Goal: Find specific page/section: Find specific page/section

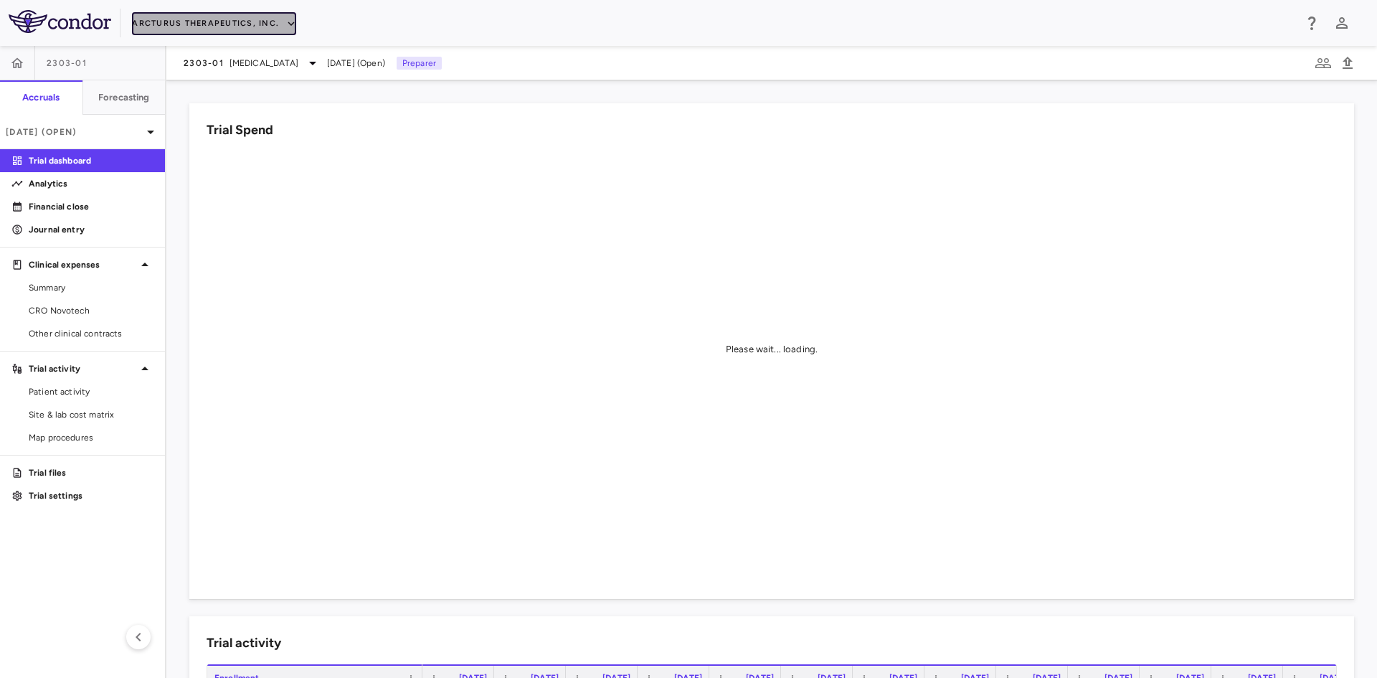
click at [189, 27] on button "Arcturus Therapeutics, Inc." at bounding box center [214, 23] width 164 height 23
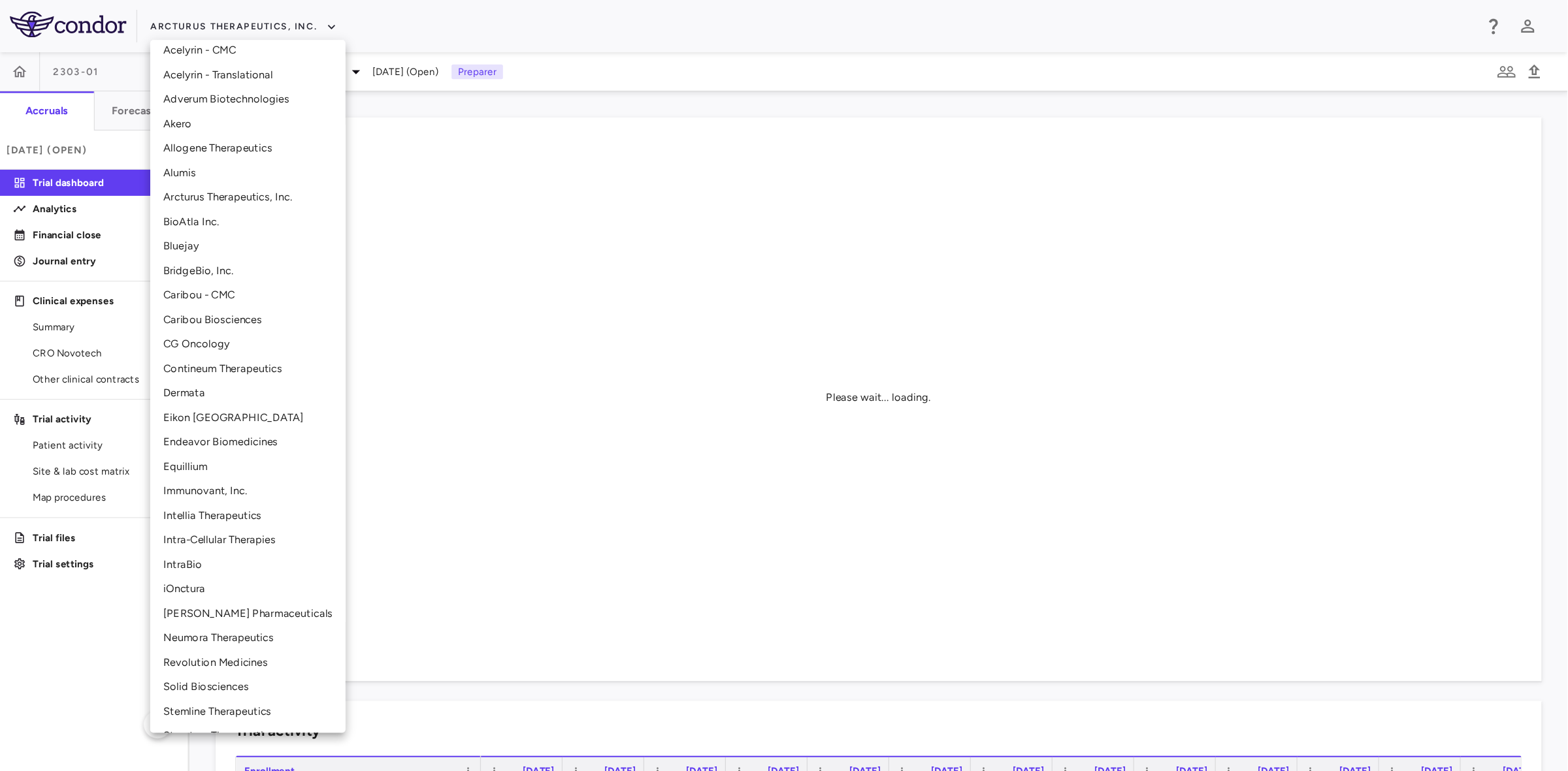
scroll to position [130, 0]
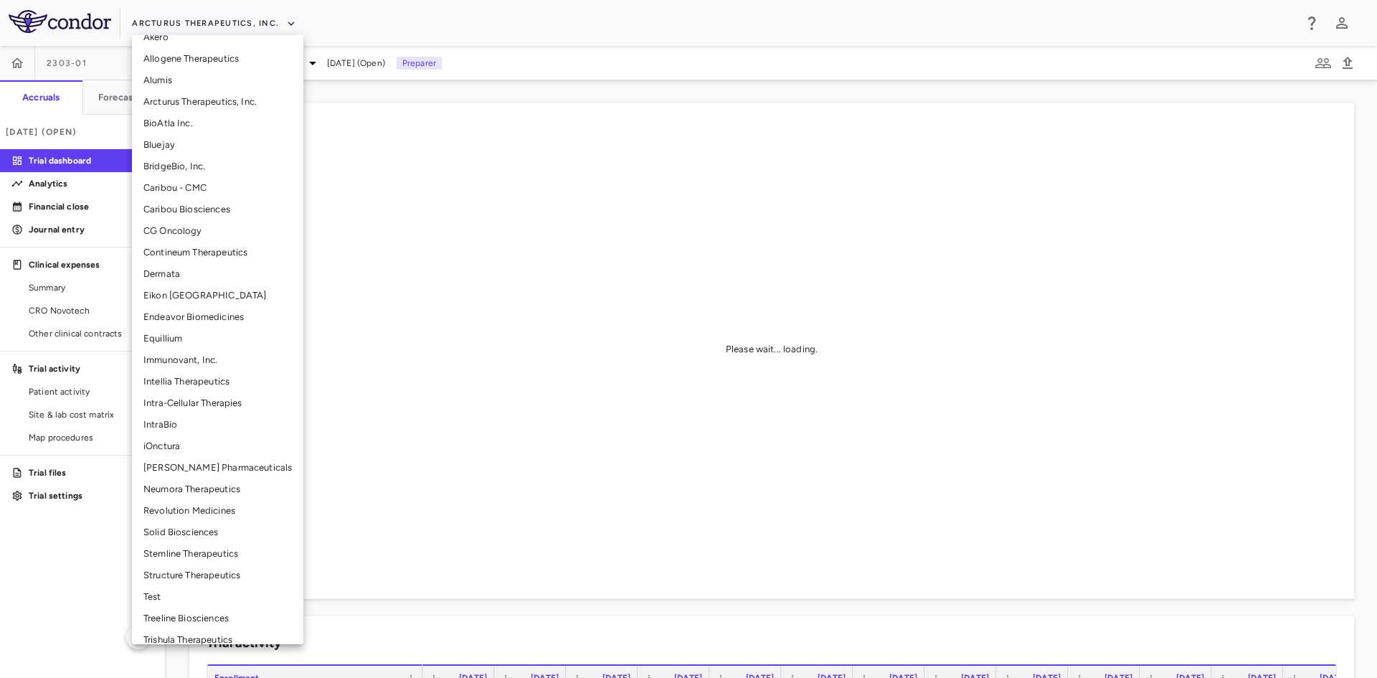
click at [188, 575] on li "Structure Therapeutics" at bounding box center [217, 576] width 171 height 22
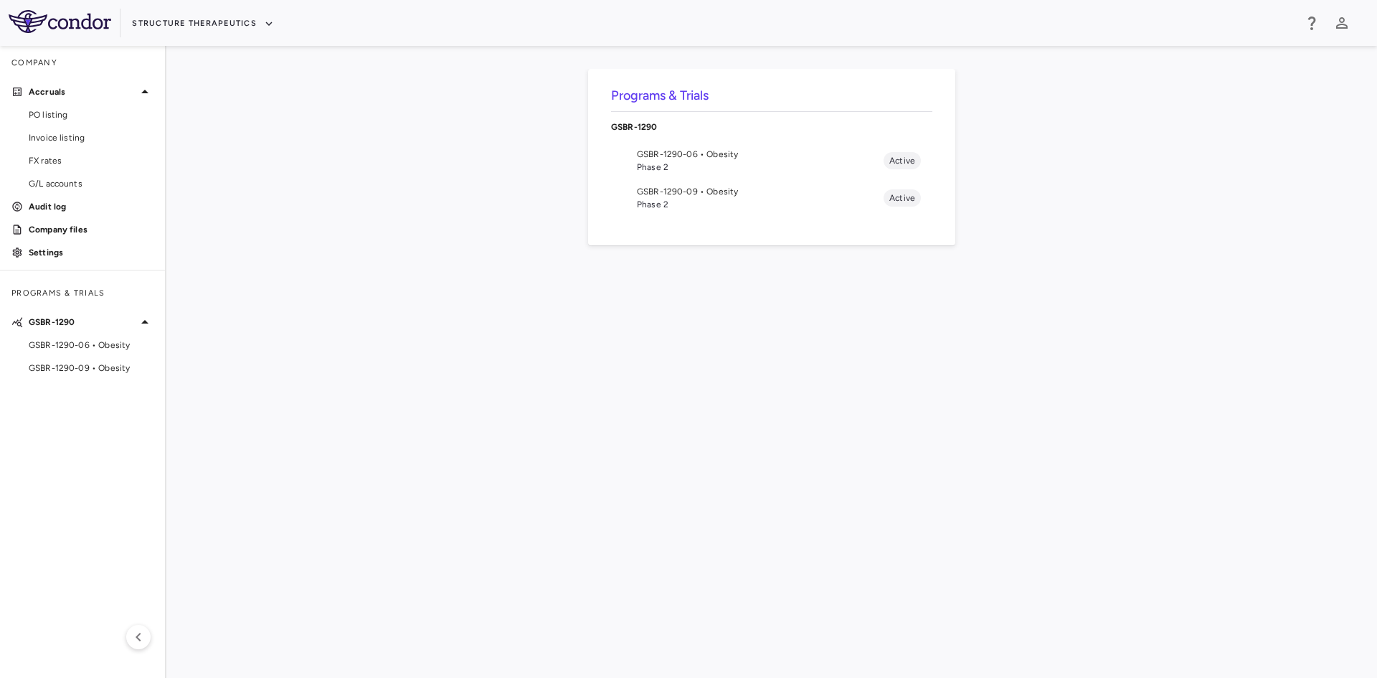
click at [661, 204] on span "Phase 2" at bounding box center [760, 204] width 247 height 13
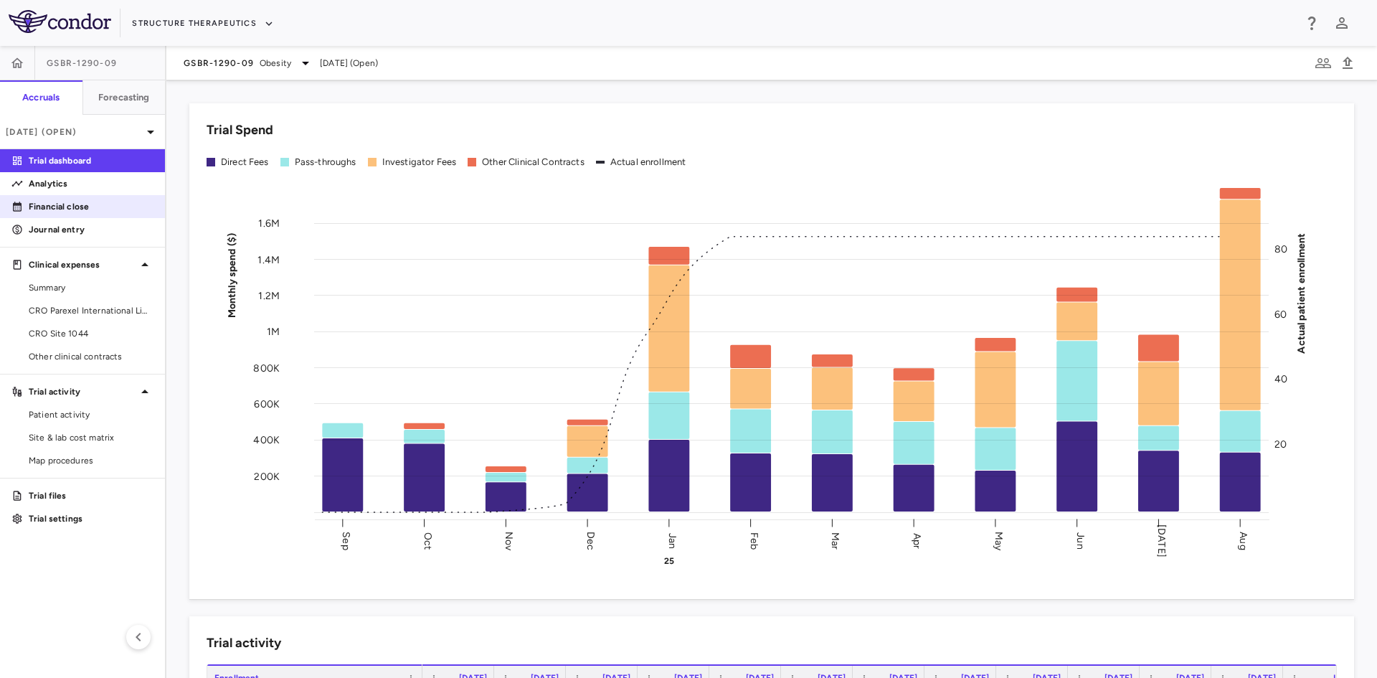
click at [85, 206] on p "Financial close" at bounding box center [91, 206] width 125 height 13
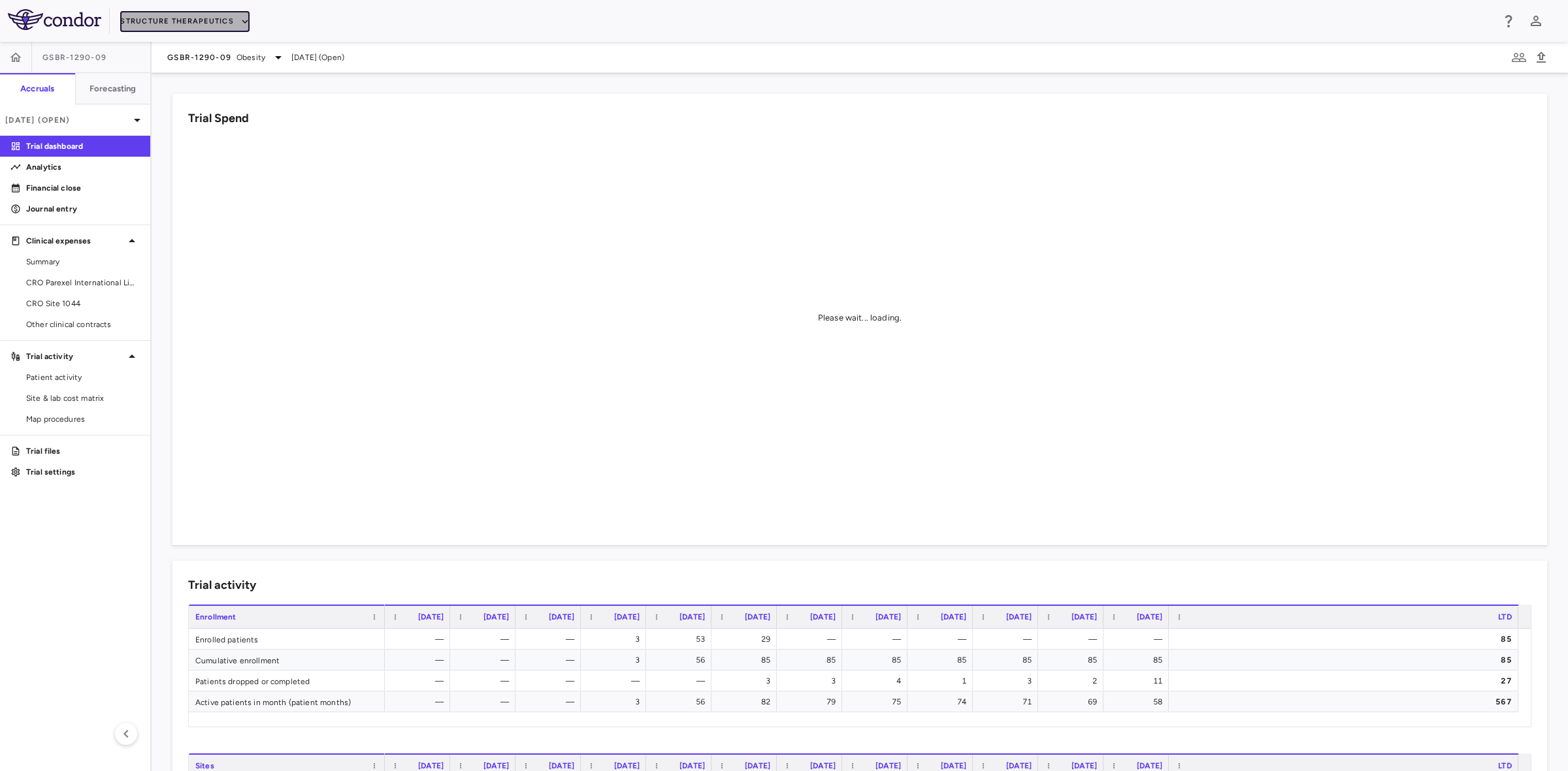
click at [186, 20] on button "Structure Therapeutics" at bounding box center [185, 21] width 129 height 21
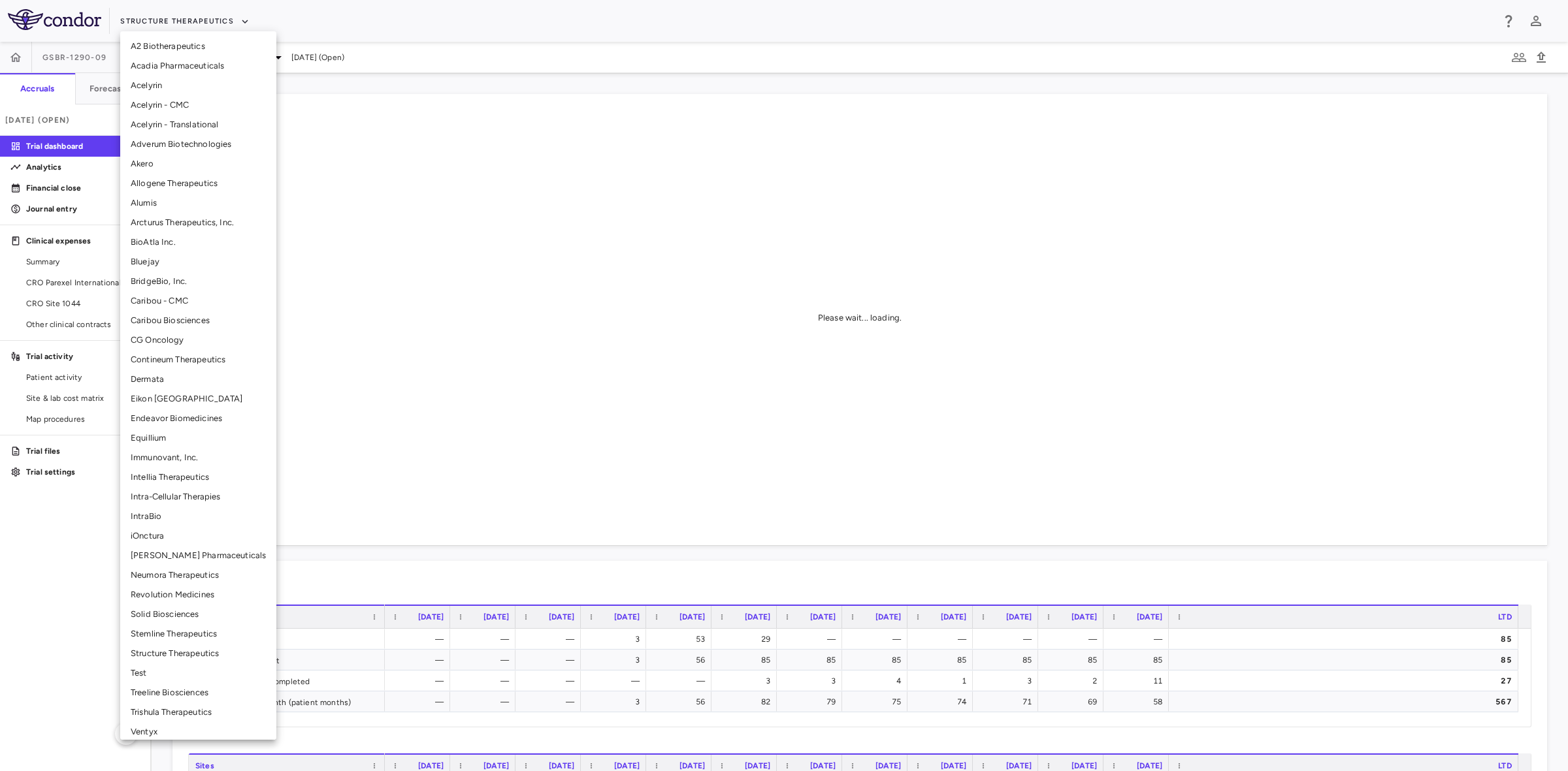
click at [171, 218] on li "Arcturus Therapeutics, Inc." at bounding box center [198, 223] width 156 height 20
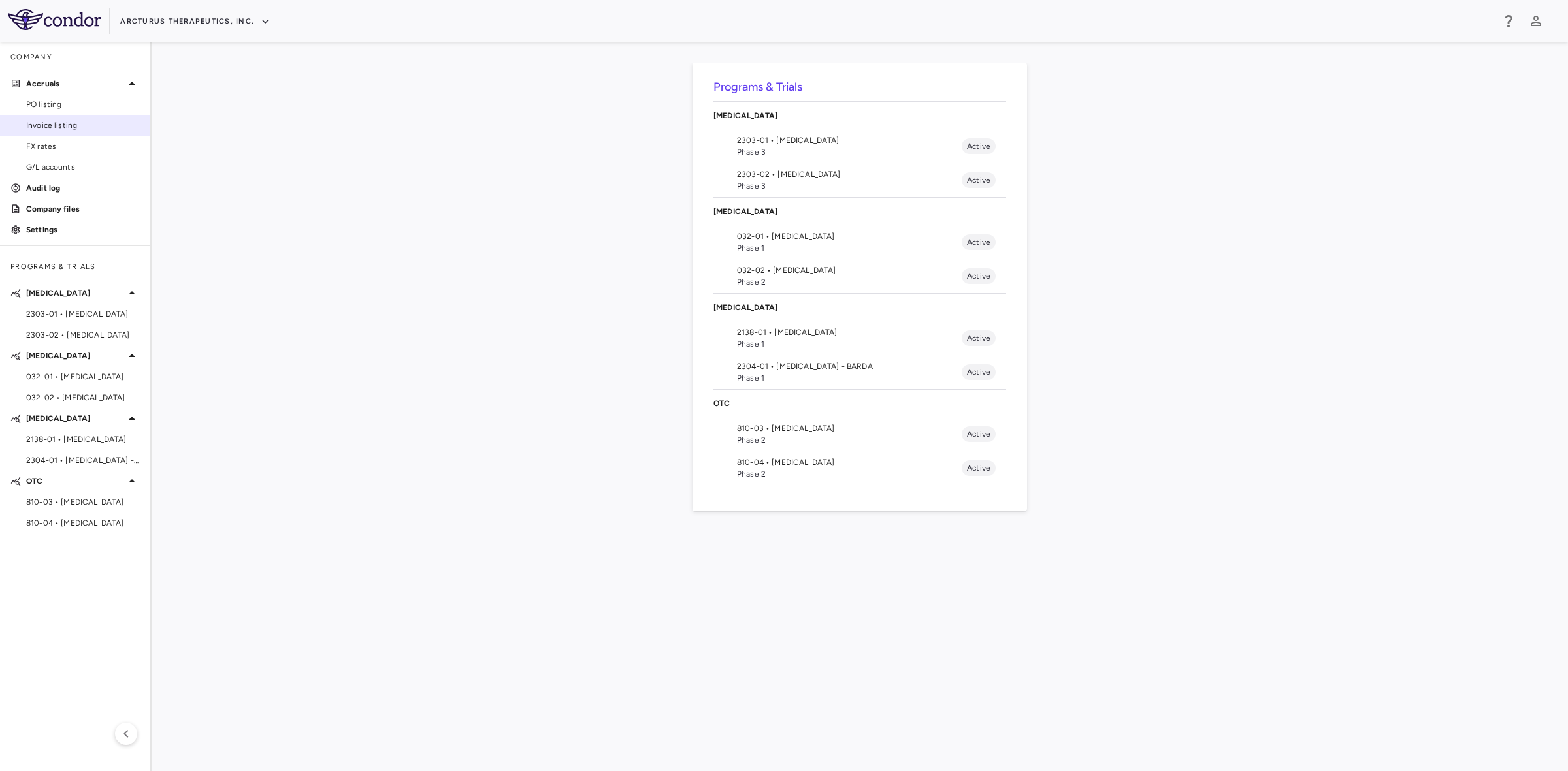
drag, startPoint x: 56, startPoint y: 98, endPoint x: 73, endPoint y: 119, distance: 27.0
click at [56, 98] on span "PO listing" at bounding box center [83, 104] width 114 height 12
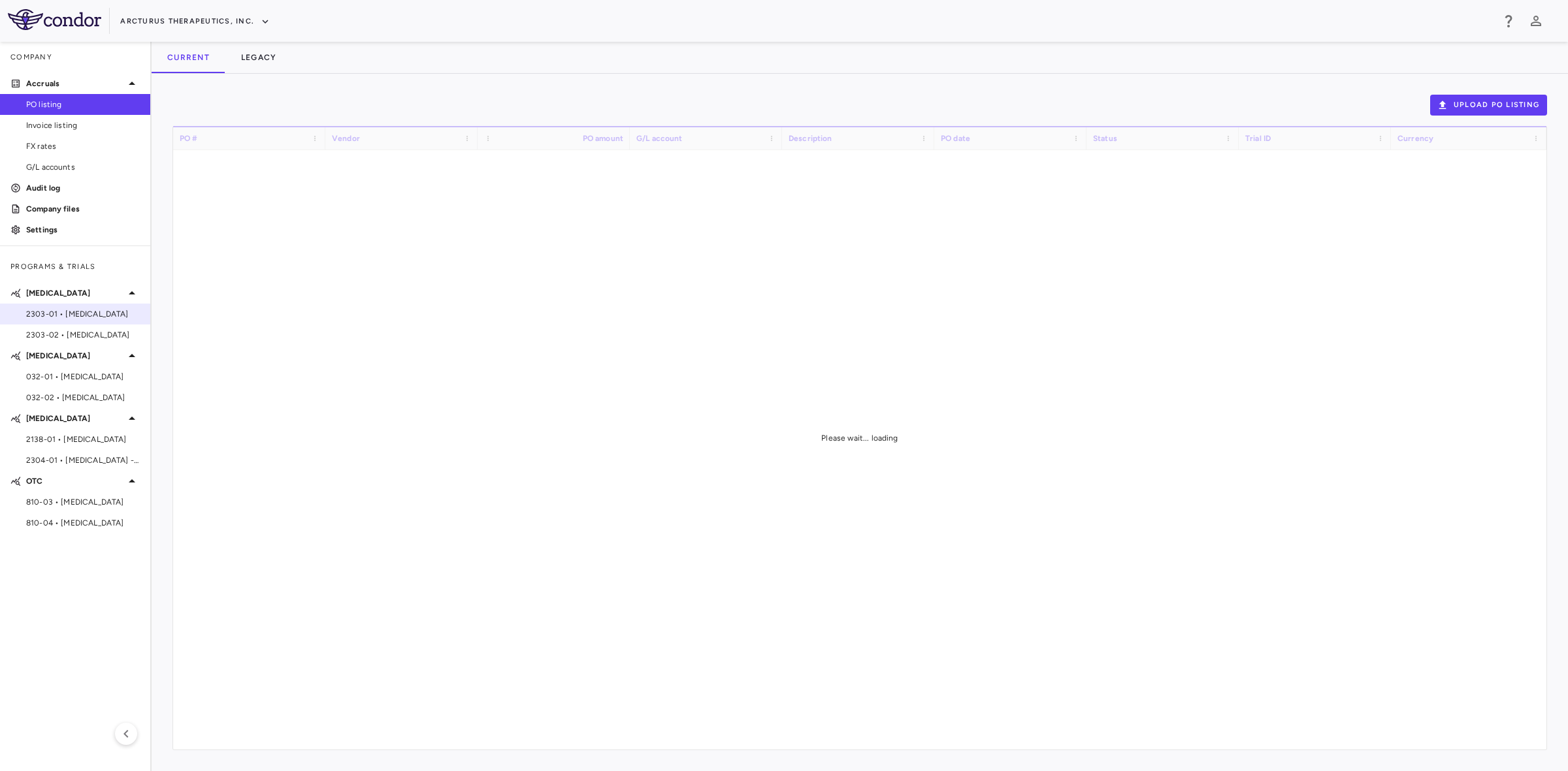
click at [76, 310] on span "2303-01 • [MEDICAL_DATA]" at bounding box center [83, 314] width 114 height 12
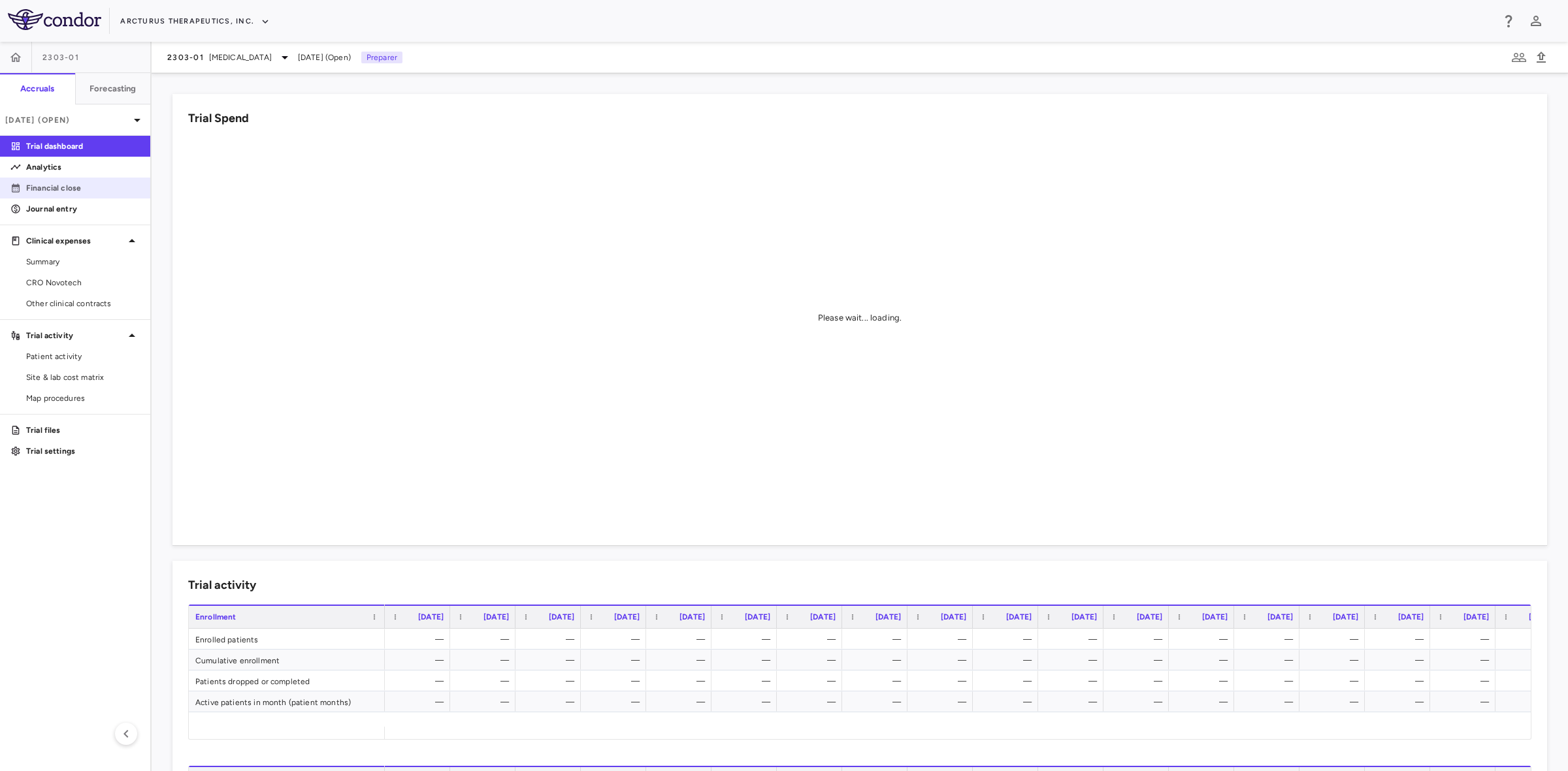
click at [72, 184] on p "Financial close" at bounding box center [83, 188] width 114 height 12
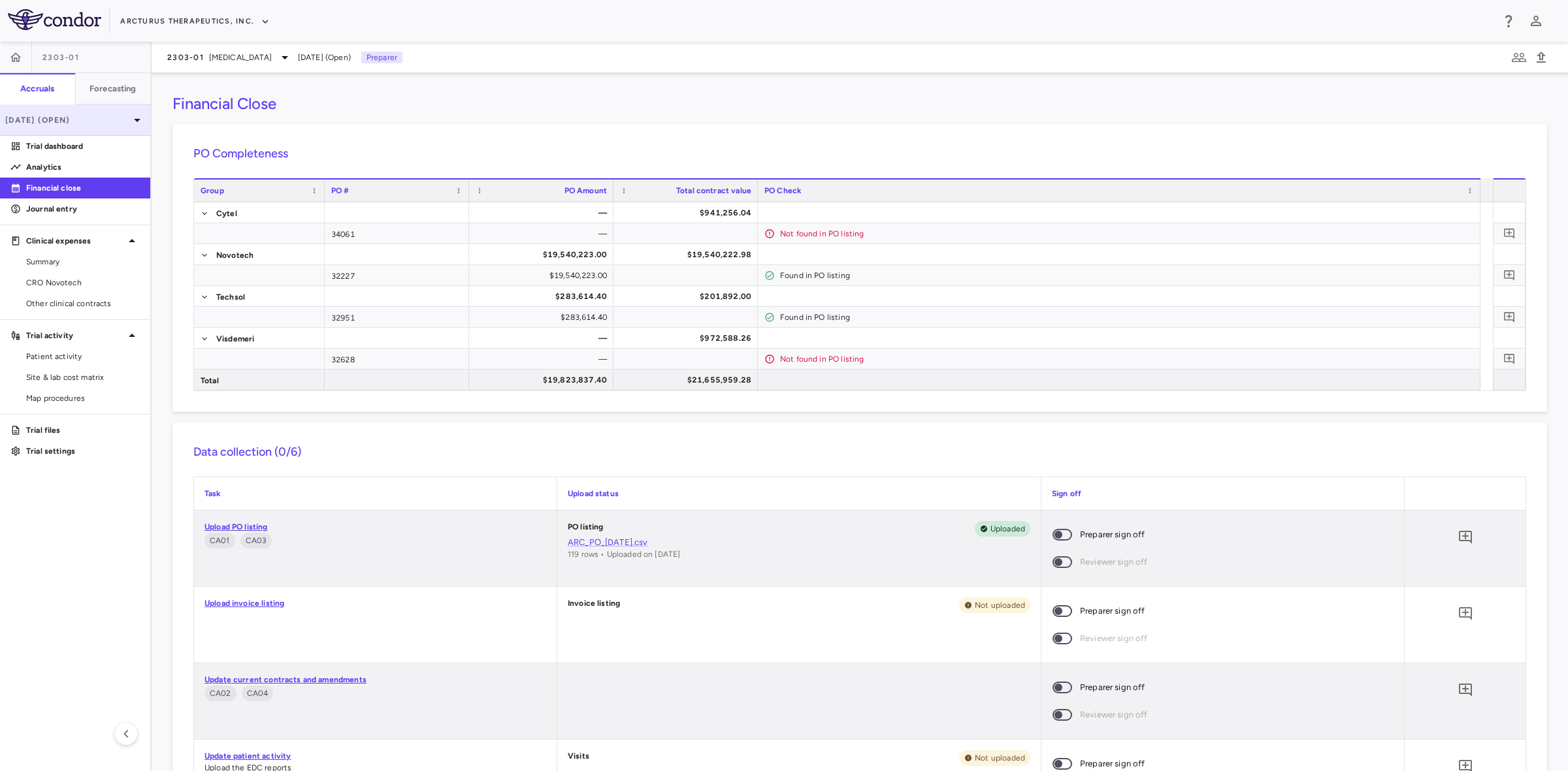
click at [101, 117] on p "[DATE] (Open)" at bounding box center [67, 120] width 124 height 12
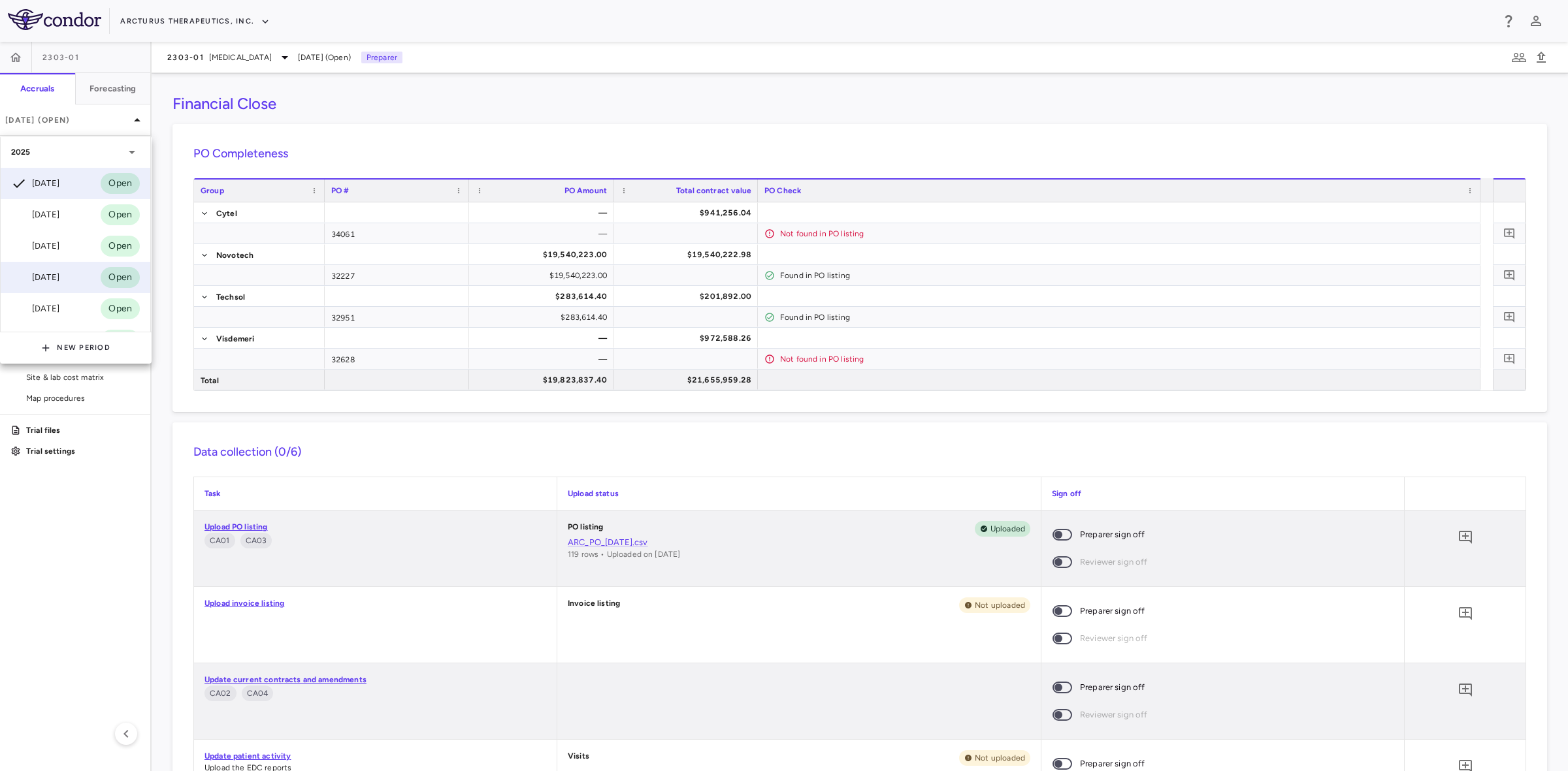
click at [56, 279] on div "[DATE]" at bounding box center [35, 277] width 48 height 15
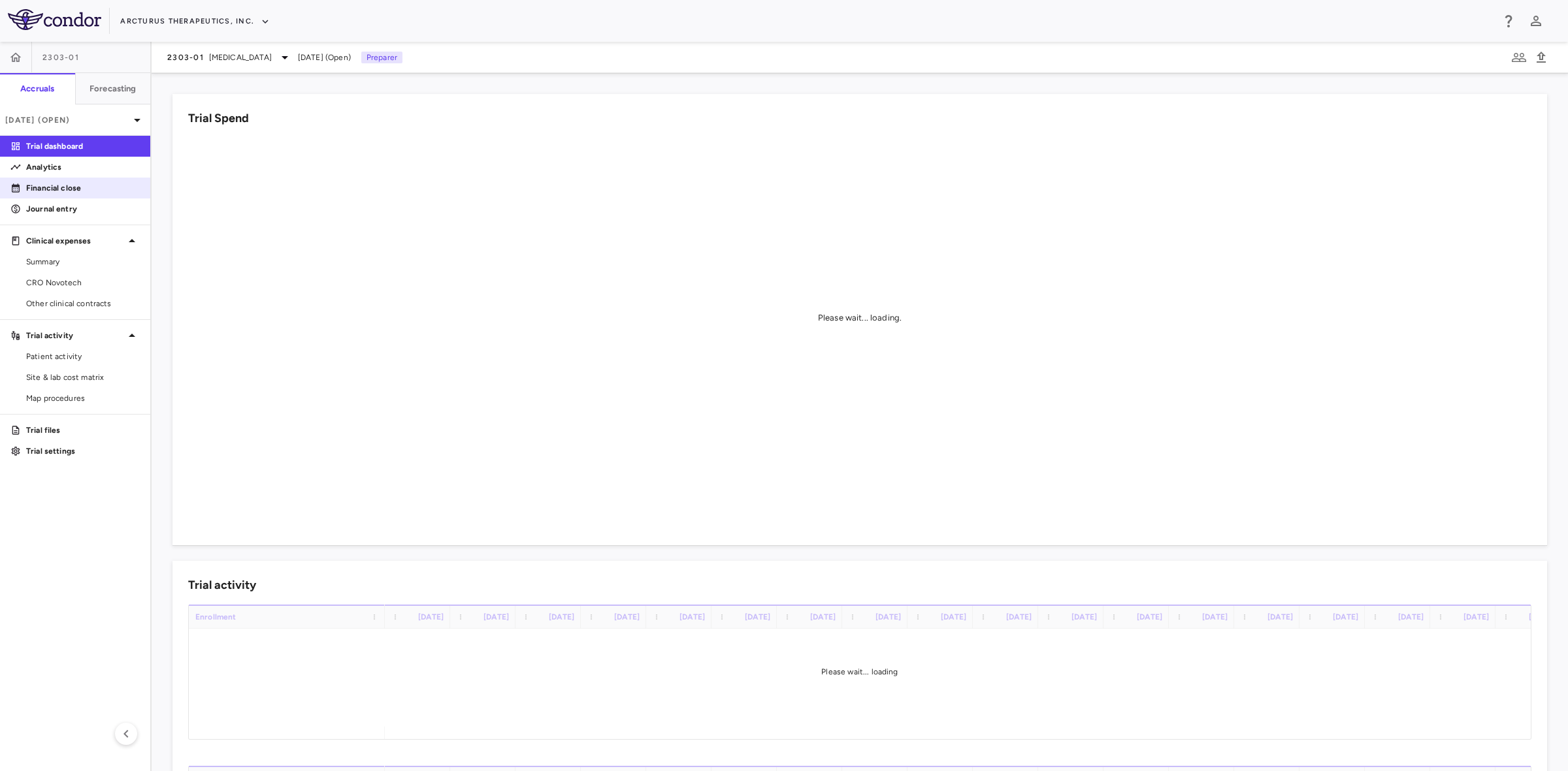
click at [89, 186] on p "Financial close" at bounding box center [83, 188] width 114 height 12
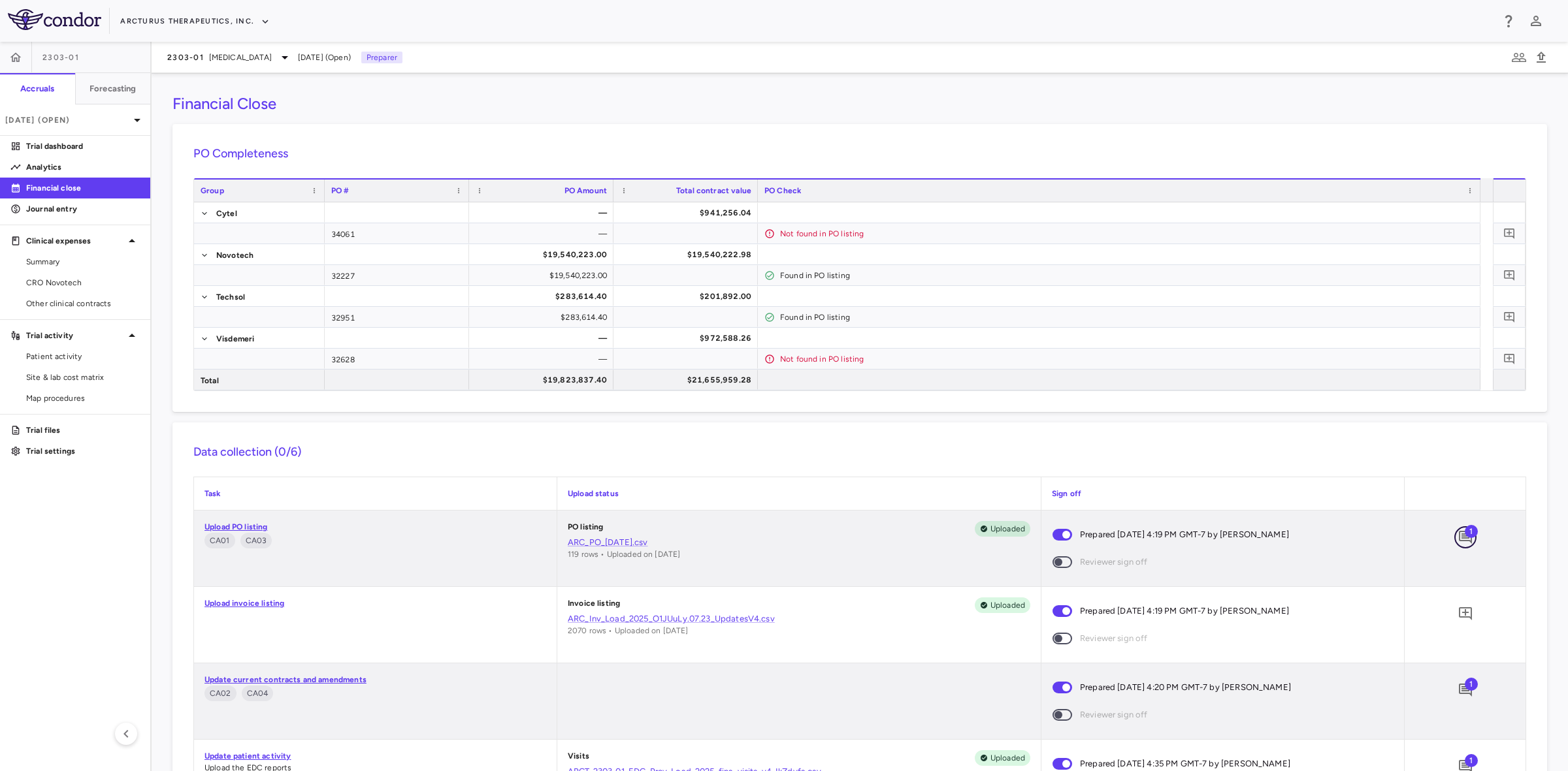
click at [1458, 531] on icon "Add comment" at bounding box center [1465, 537] width 15 height 15
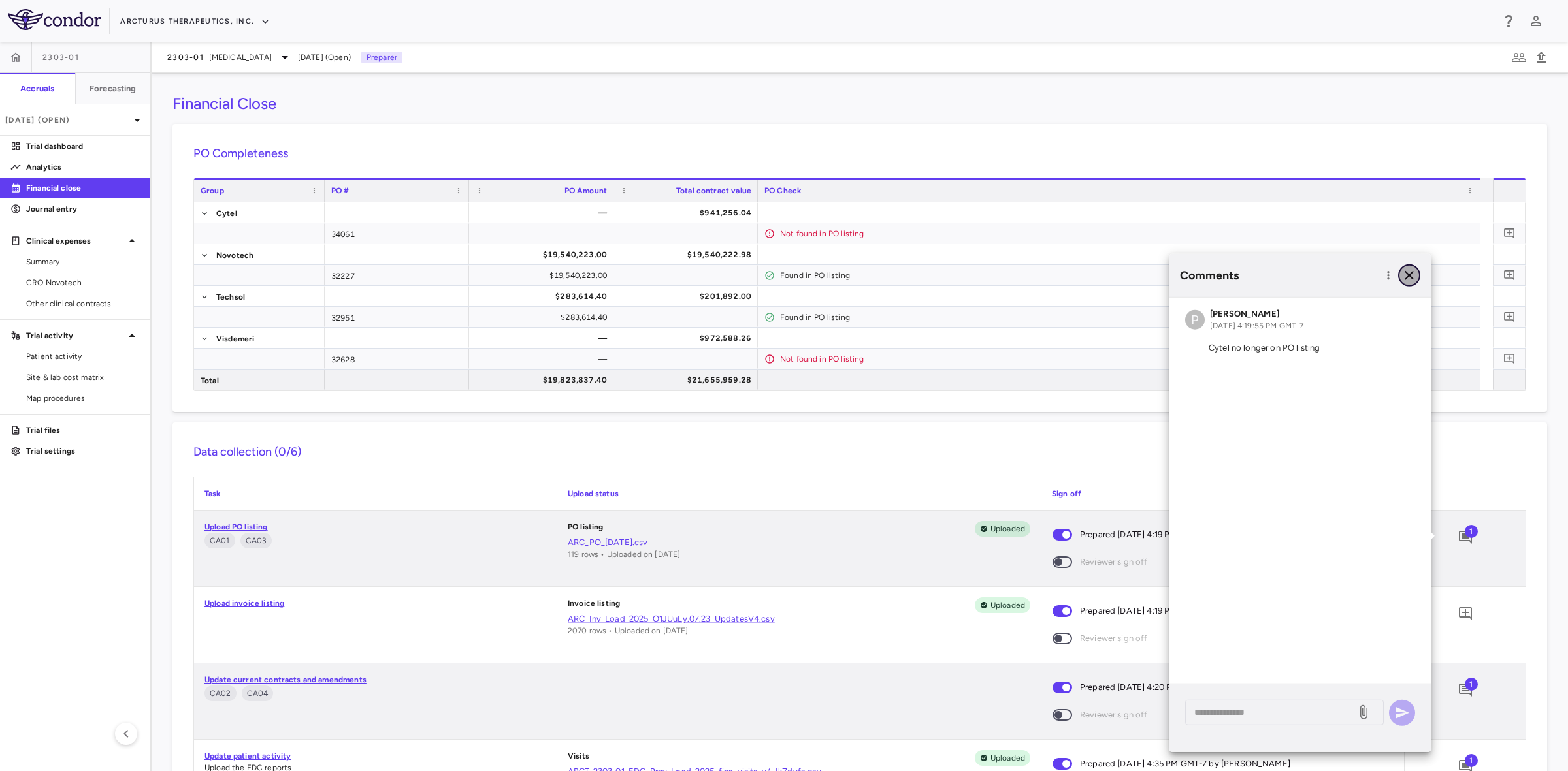
click at [1409, 275] on icon "button" at bounding box center [1409, 276] width 9 height 9
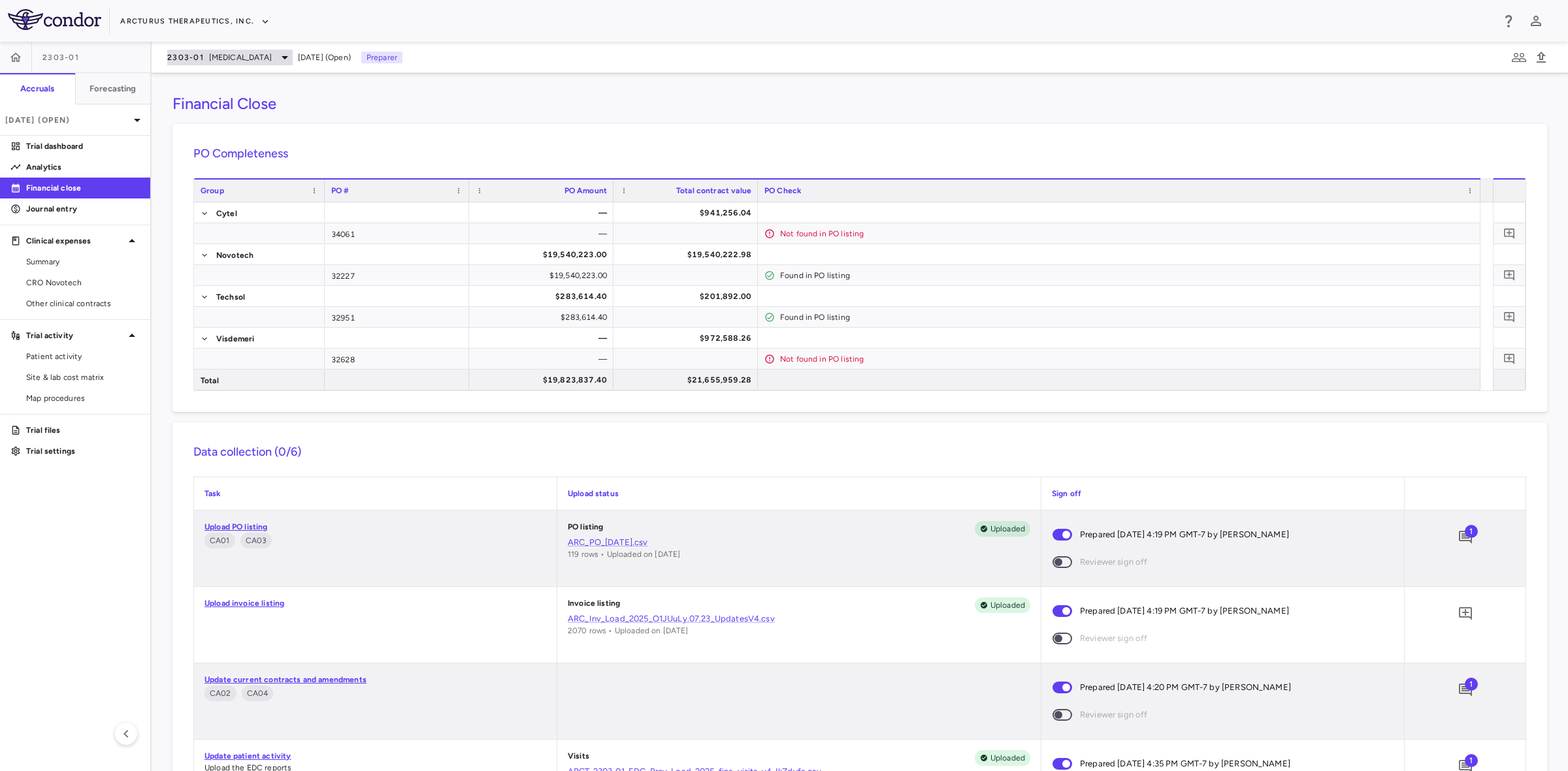
click at [216, 60] on span "[MEDICAL_DATA]" at bounding box center [240, 57] width 63 height 12
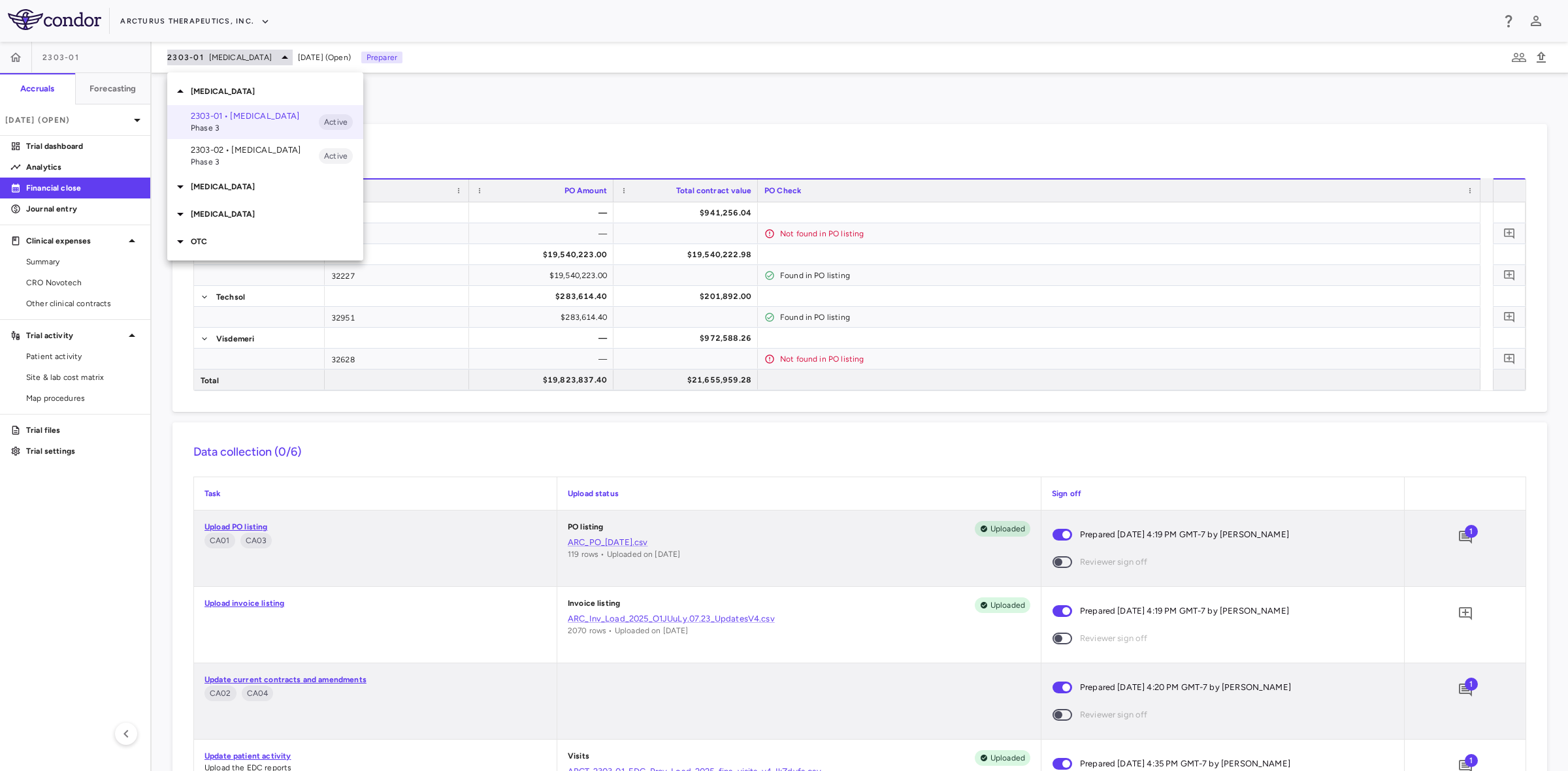
click at [216, 60] on div at bounding box center [784, 385] width 1568 height 771
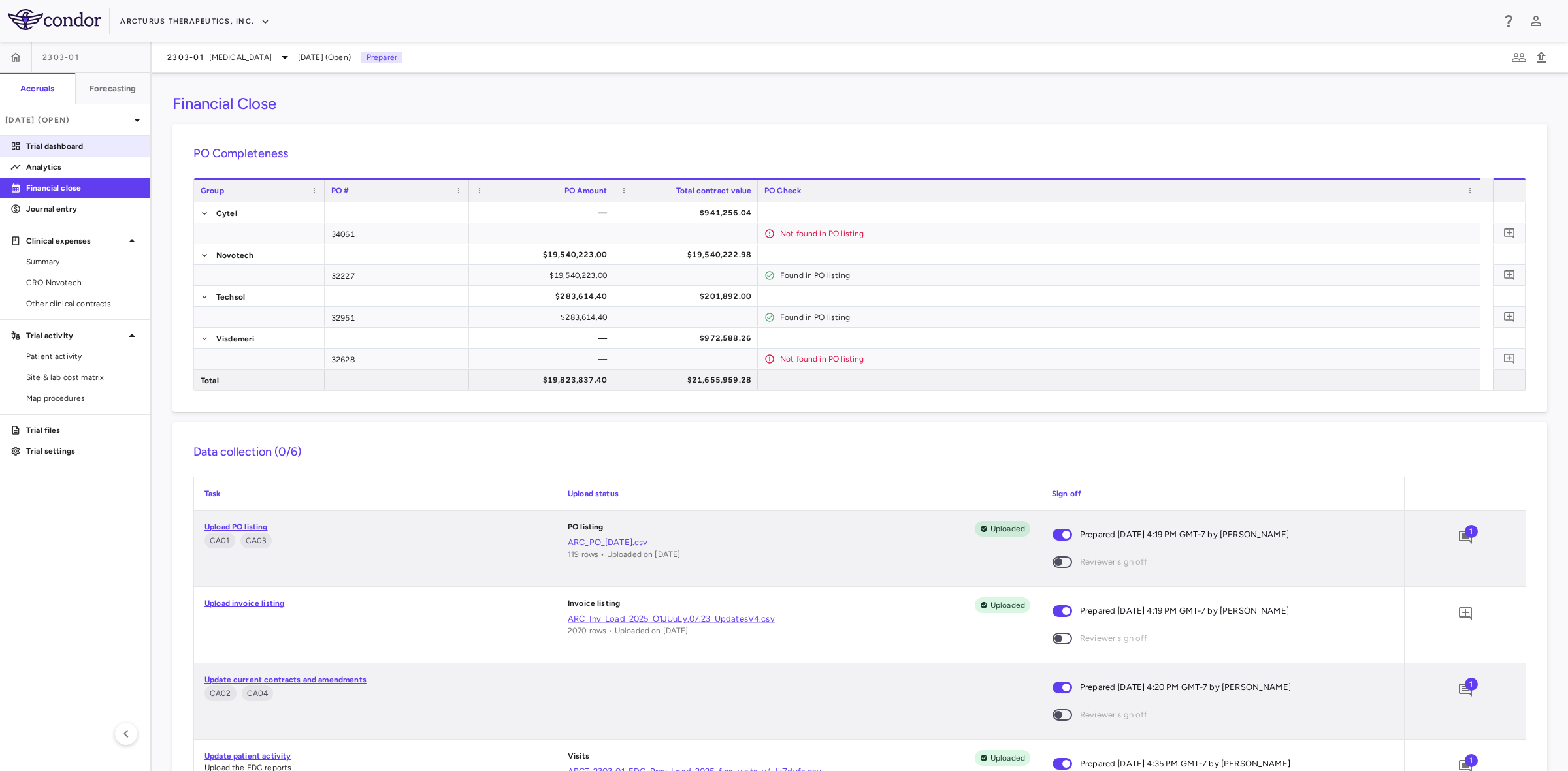
click at [64, 140] on p "Trial dashboard" at bounding box center [83, 146] width 114 height 12
